Goal: Transaction & Acquisition: Book appointment/travel/reservation

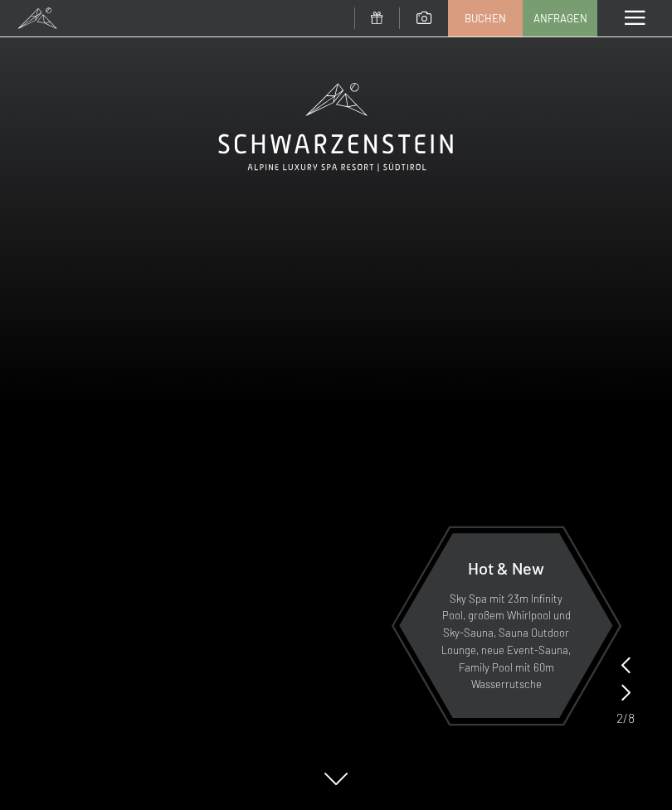
click at [628, 13] on span at bounding box center [634, 18] width 20 height 15
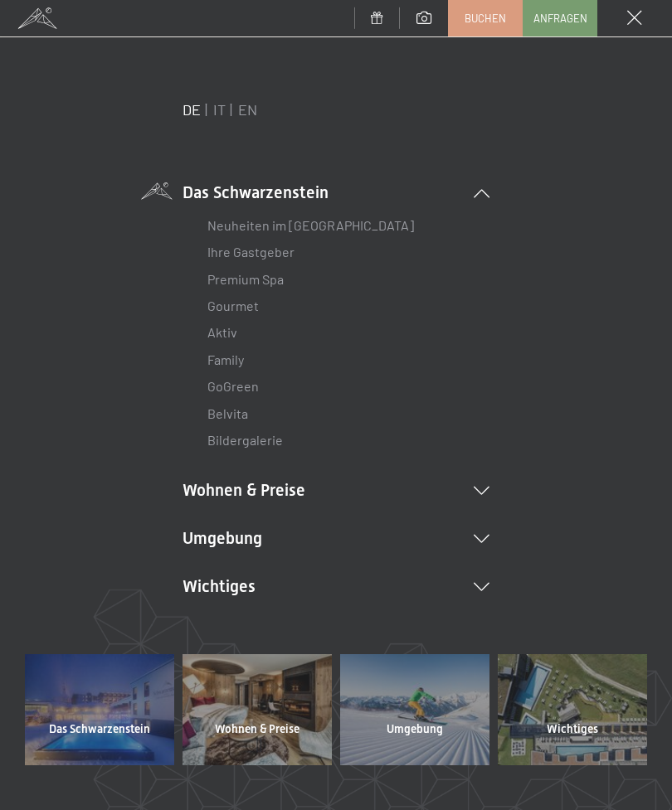
click at [221, 113] on link "IT" at bounding box center [219, 109] width 12 height 18
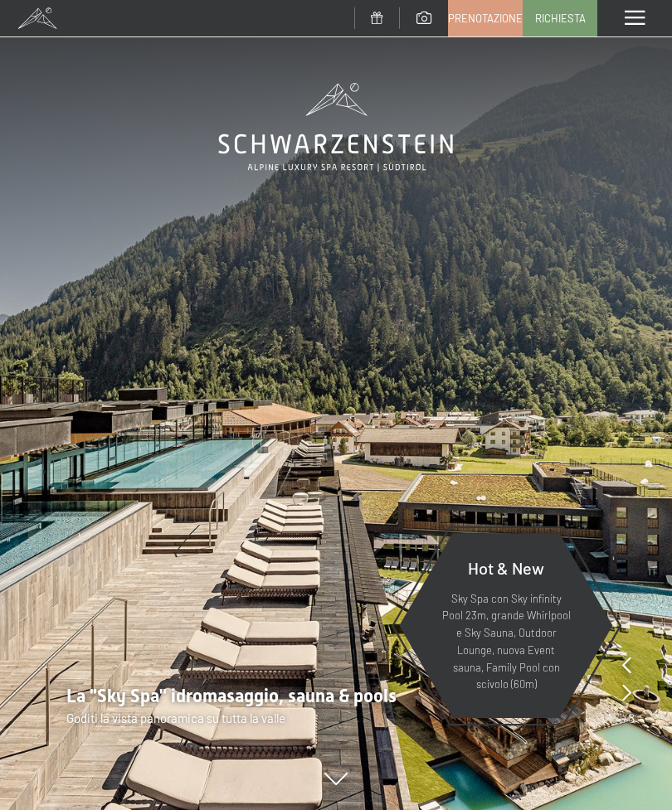
click at [634, 27] on div "Menu" at bounding box center [634, 18] width 75 height 36
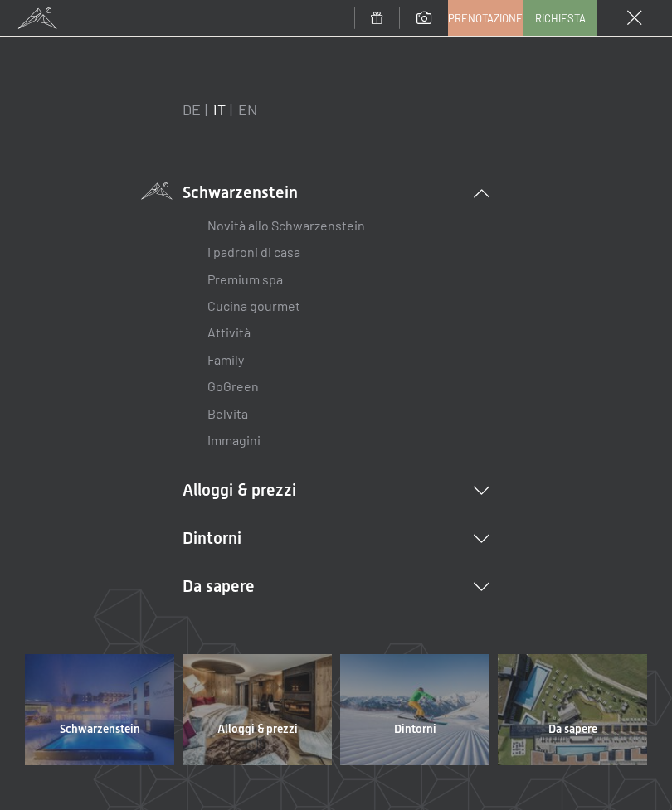
click at [499, 473] on div "DE IT EN Schwarzenstein Novità allo Schwarzenstein I padroni di casa Premium sp…" at bounding box center [336, 376] width 622 height 555
click at [483, 487] on icon at bounding box center [481, 491] width 16 height 8
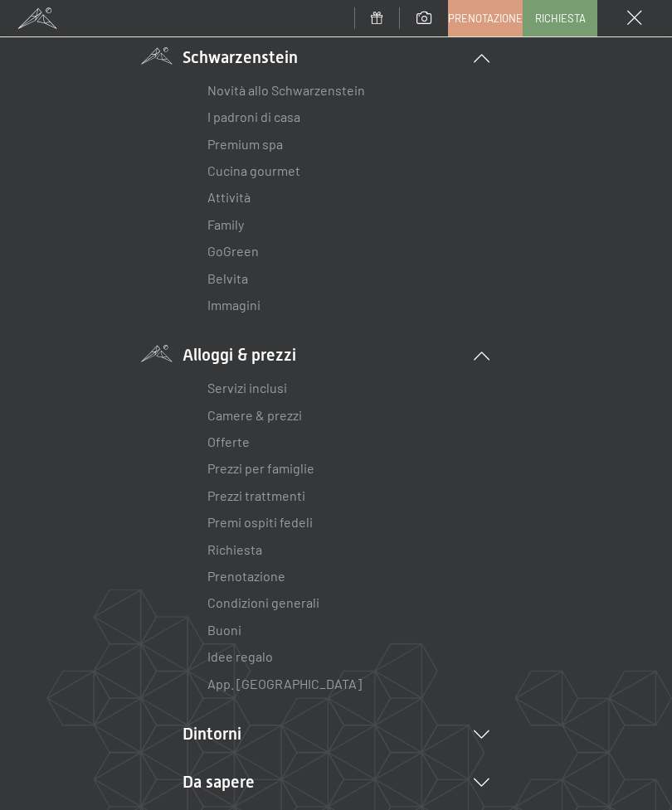
click at [275, 389] on link "Servizi inclusi" at bounding box center [247, 388] width 80 height 16
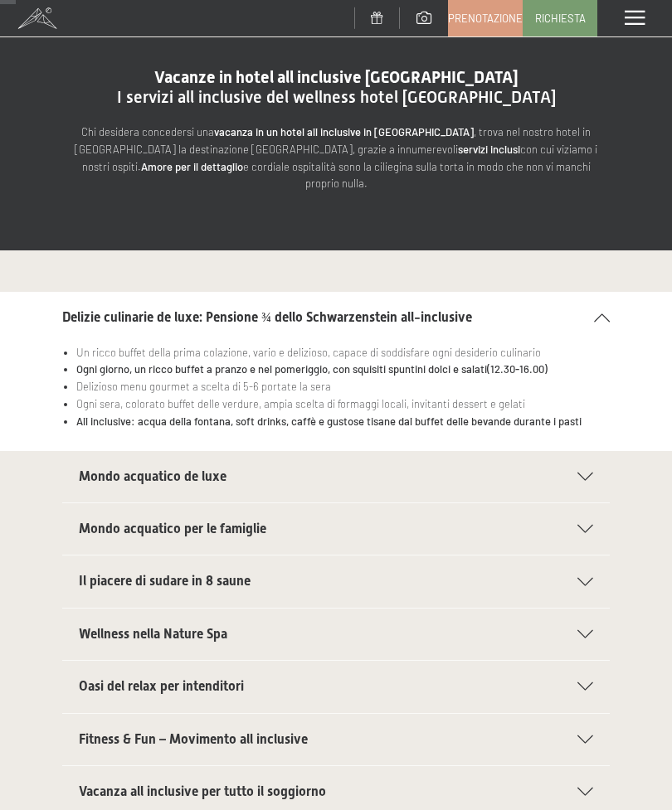
scroll to position [96, 0]
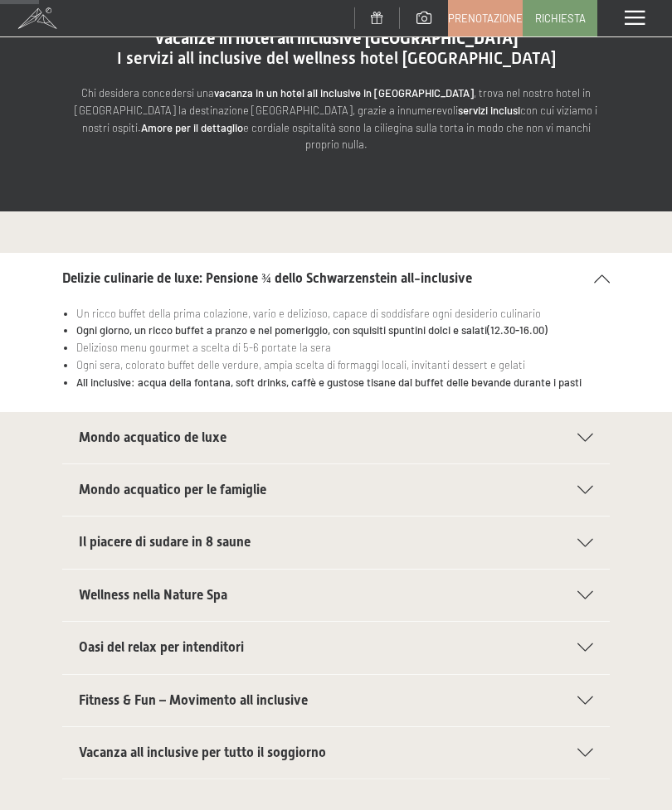
click at [590, 412] on div "Mondo acquatico de luxe" at bounding box center [336, 437] width 514 height 51
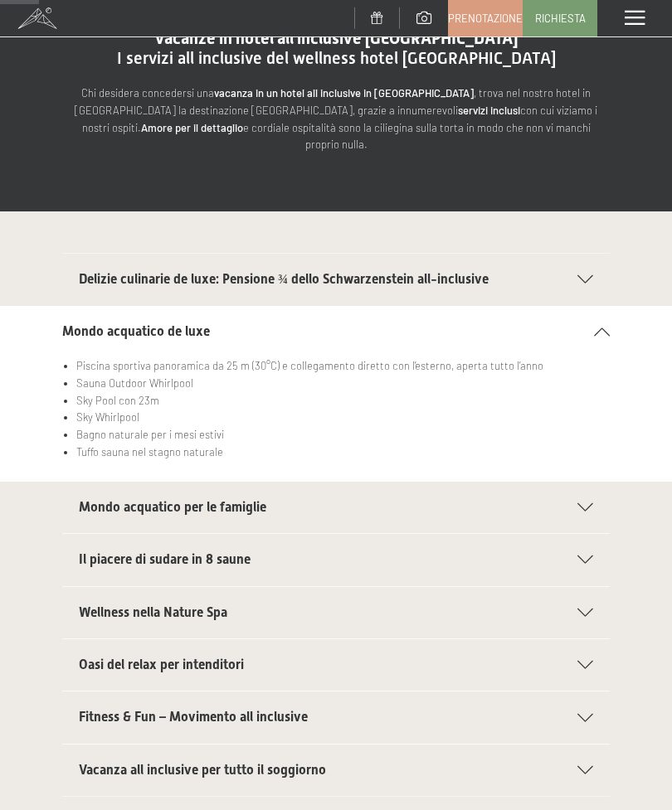
click at [593, 609] on icon at bounding box center [585, 613] width 16 height 8
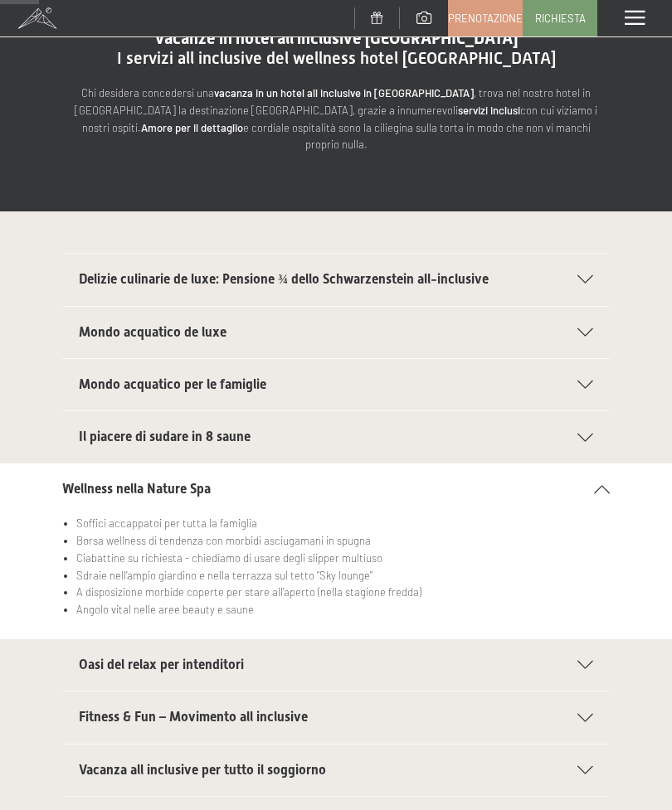
click at [592, 411] on div "Il piacere di sudare in 8 saune" at bounding box center [336, 436] width 514 height 51
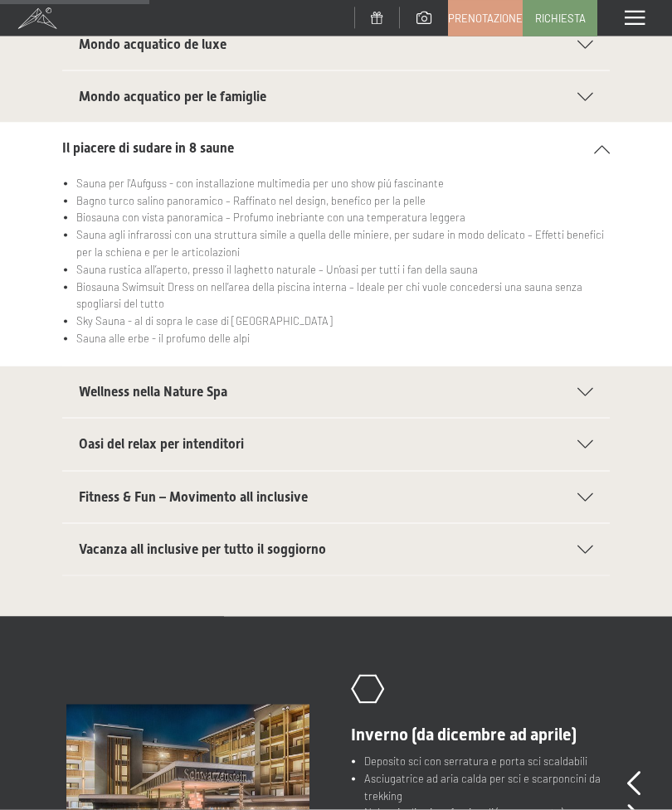
scroll to position [385, 0]
click at [590, 418] on div "Oasi del relax per intenditori" at bounding box center [336, 443] width 514 height 51
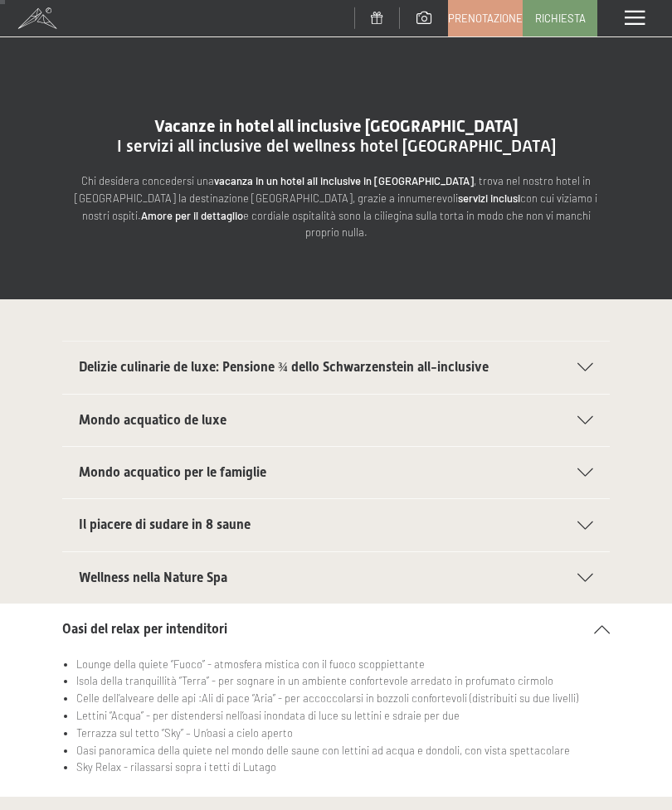
scroll to position [0, 0]
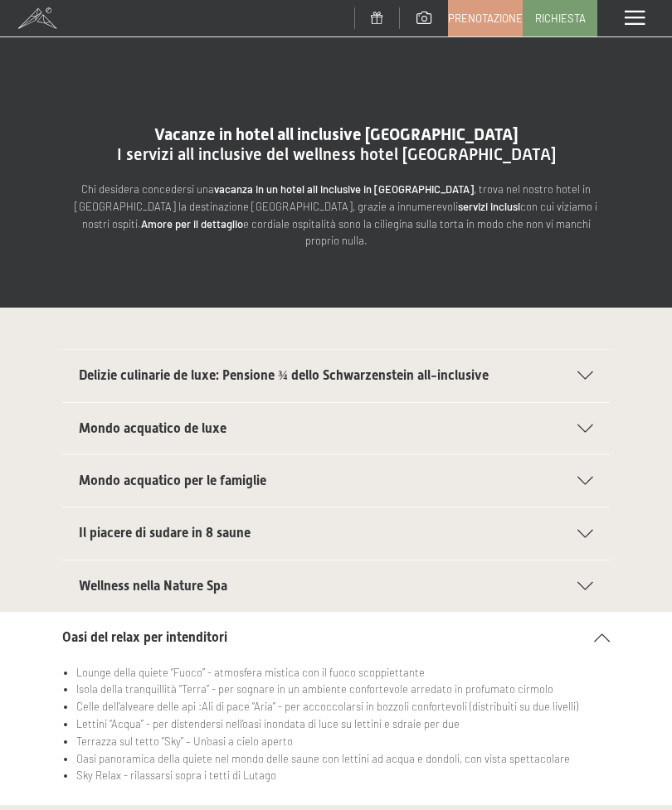
click at [629, 16] on span at bounding box center [634, 18] width 20 height 15
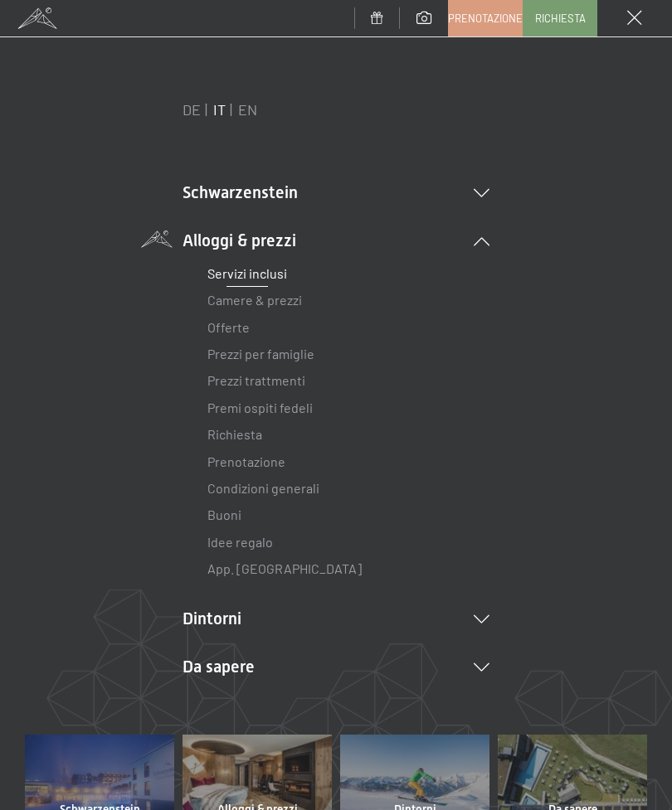
click at [226, 332] on link "Offerte" at bounding box center [228, 327] width 42 height 16
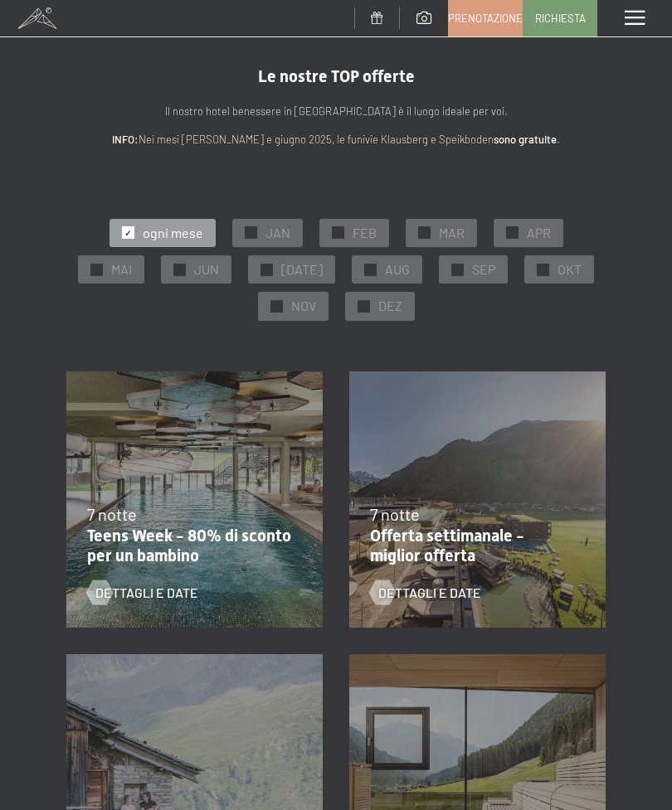
click at [296, 303] on span "NOV" at bounding box center [303, 306] width 25 height 18
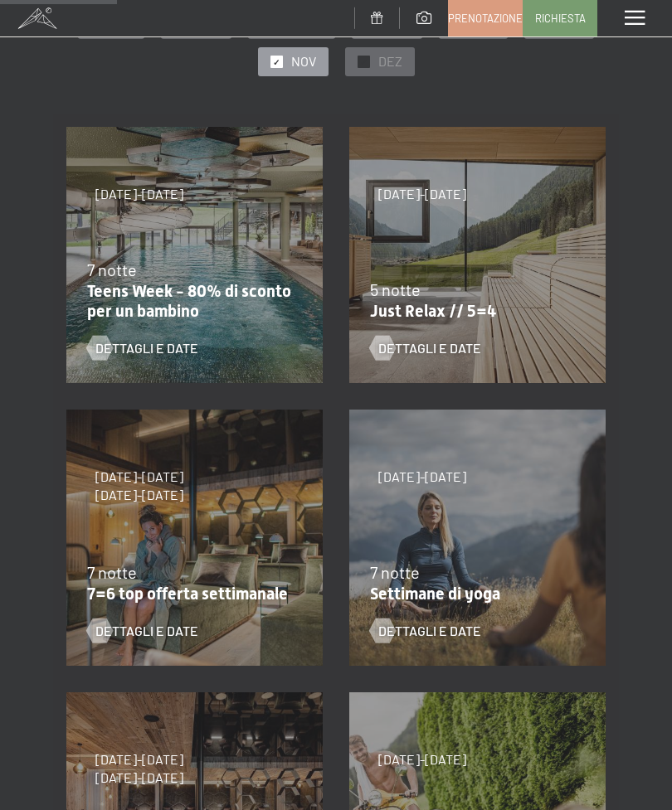
scroll to position [242, 0]
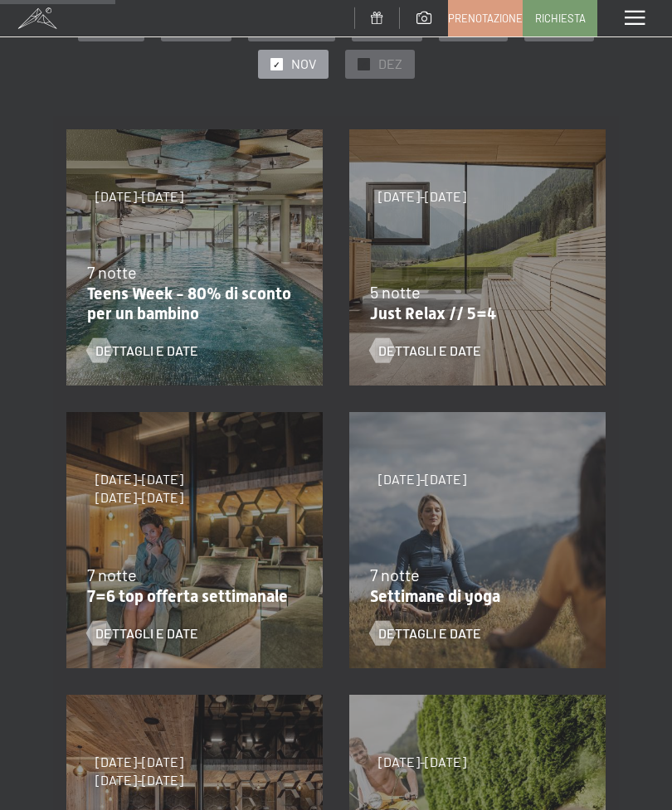
click at [559, 283] on div "5 notte" at bounding box center [473, 291] width 206 height 23
click at [447, 351] on span "Dettagli e Date" at bounding box center [429, 351] width 103 height 18
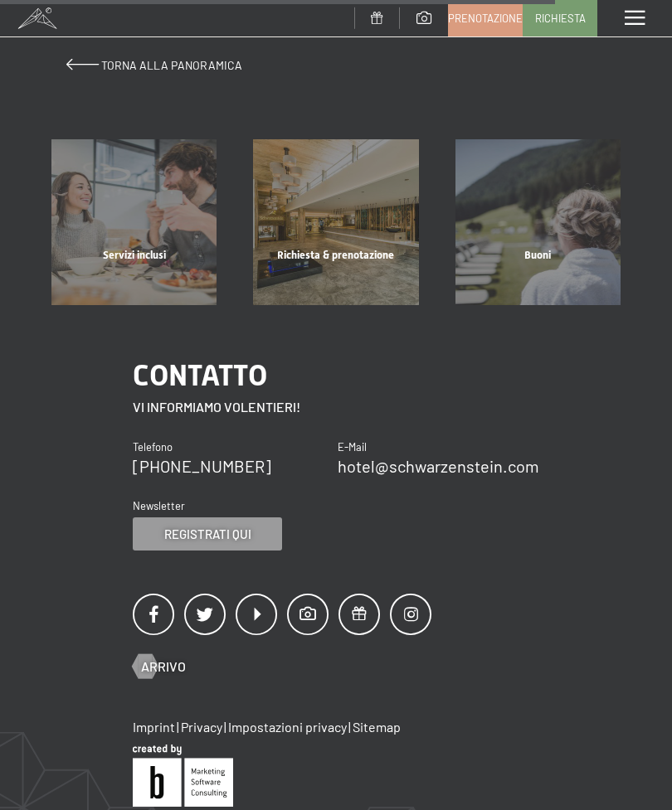
scroll to position [1233, 0]
